Goal: Task Accomplishment & Management: Use online tool/utility

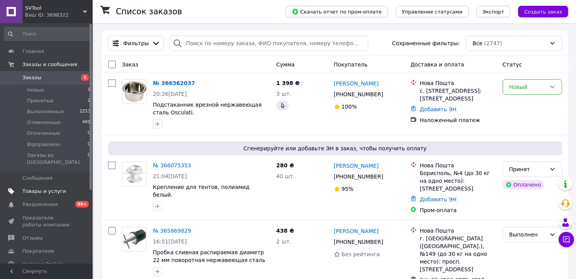
click at [52, 188] on span "Товары и услуги" at bounding box center [44, 191] width 44 height 7
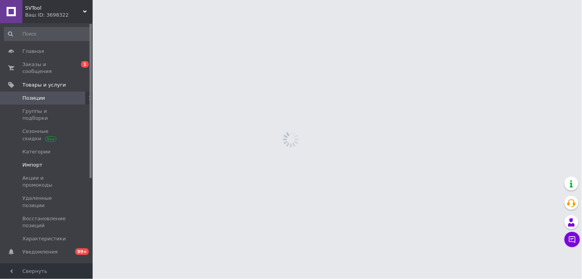
click at [61, 161] on span "Импорт" at bounding box center [46, 164] width 49 height 7
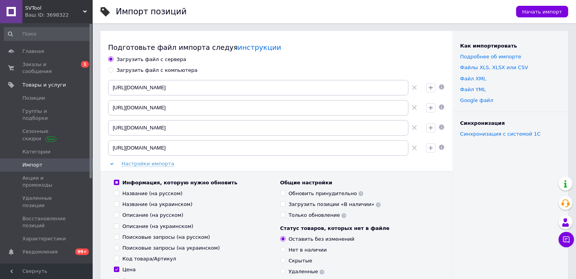
click at [168, 70] on div "Загрузить файл с компьютера" at bounding box center [157, 70] width 81 height 7
click at [113, 70] on input "Загрузить файл с компьютера" at bounding box center [110, 69] width 5 height 5
radio input "true"
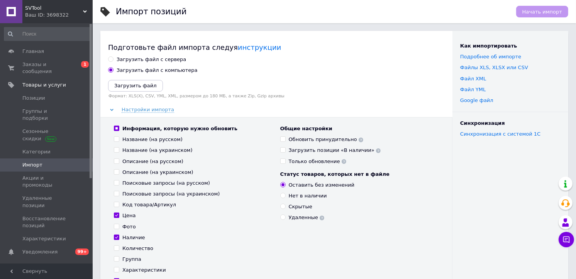
click at [144, 78] on div "Загрузить файл с сервера Загрузить файл с компьютера Загрузить файл Формат: XLS…" at bounding box center [276, 190] width 337 height 269
click at [139, 85] on icon "Загрузить файл" at bounding box center [135, 86] width 42 height 6
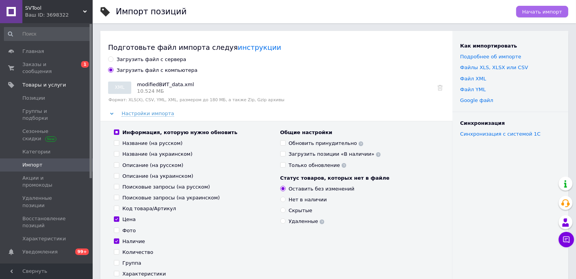
click at [528, 12] on span "Начать импорт" at bounding box center [542, 12] width 40 height 6
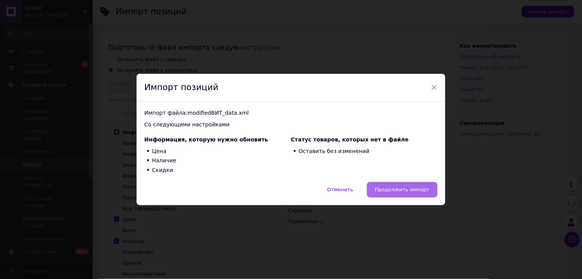
click at [402, 184] on button "Продолжить импорт" at bounding box center [402, 189] width 71 height 15
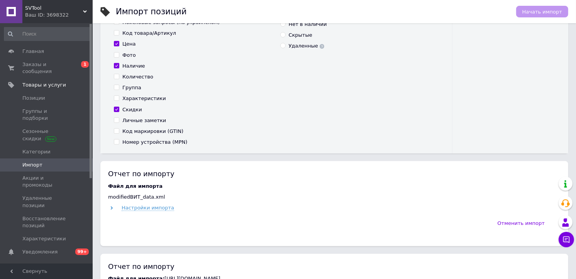
scroll to position [214, 0]
